Goal: Check status: Check status

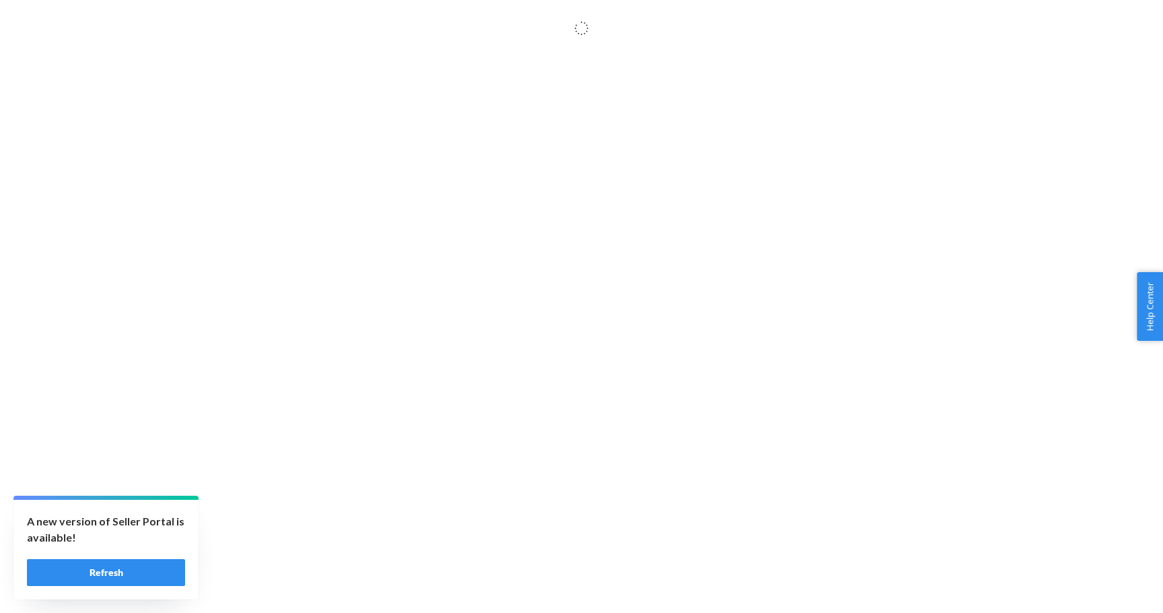
click at [143, 563] on button "Refresh" at bounding box center [106, 572] width 158 height 27
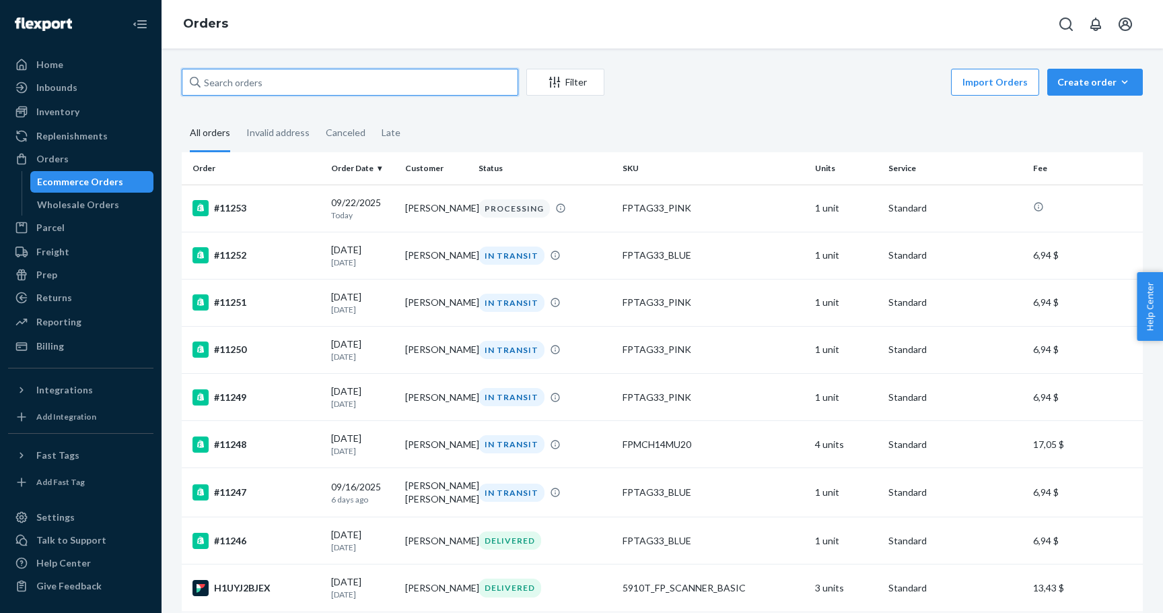
click at [312, 90] on input "text" at bounding box center [350, 82] width 337 height 27
paste input "[PERSON_NAME][EMAIL_ADDRESS][PERSON_NAME][DOMAIN_NAME]"
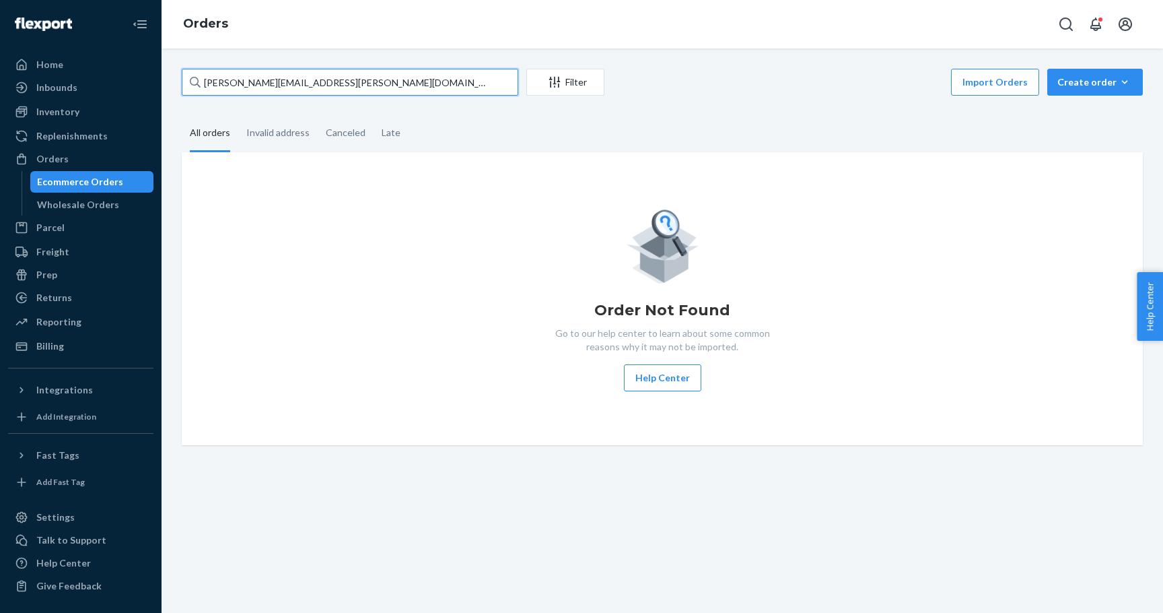
paste input "text"
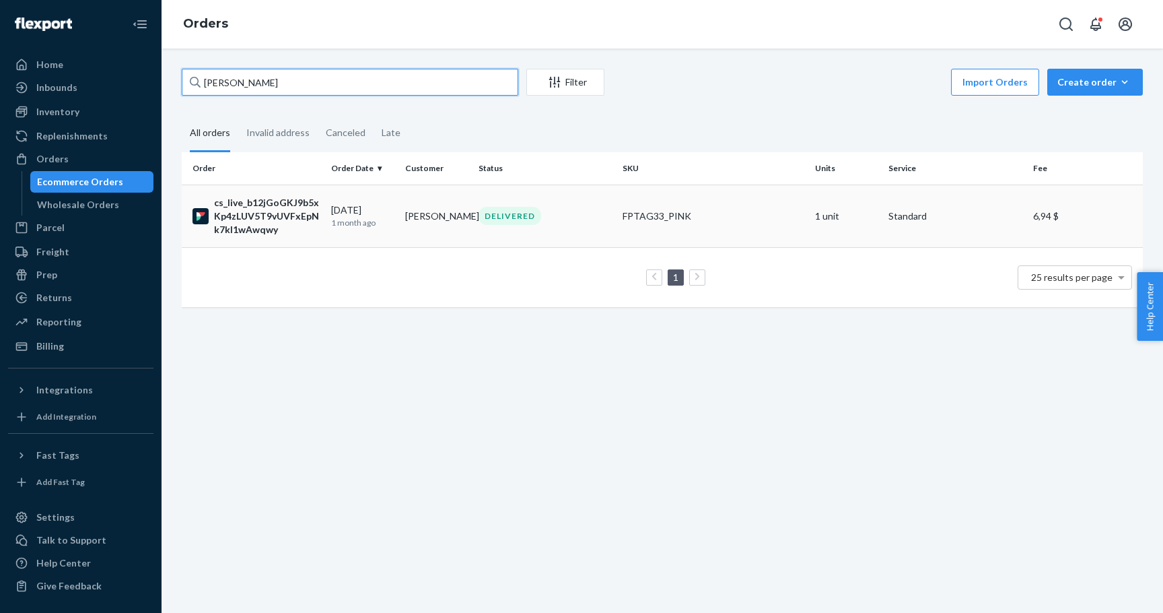
type input "[PERSON_NAME]"
click at [439, 222] on td "[PERSON_NAME]" at bounding box center [436, 215] width 73 height 63
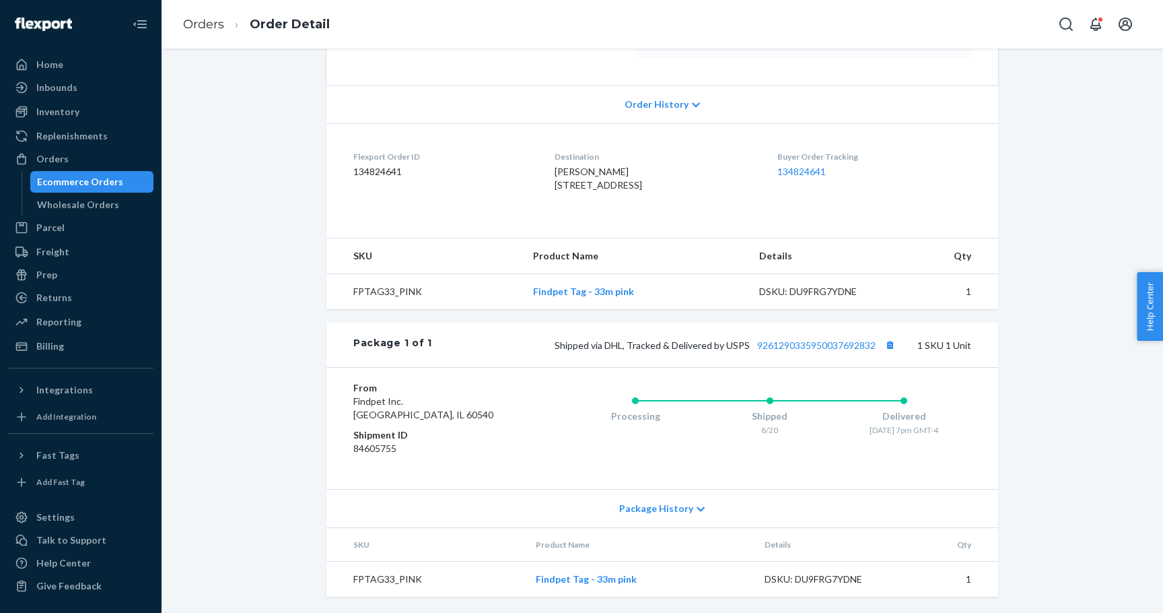
scroll to position [285, 0]
click at [256, 286] on div "Flexport Order # cs_live_b12jGoGKJ9b5xKp4zLUV5T9vUVFxEpNk7kI1wAwqwy • Standard …" at bounding box center [663, 207] width 982 height 811
